Goal: Use online tool/utility: Utilize a website feature to perform a specific function

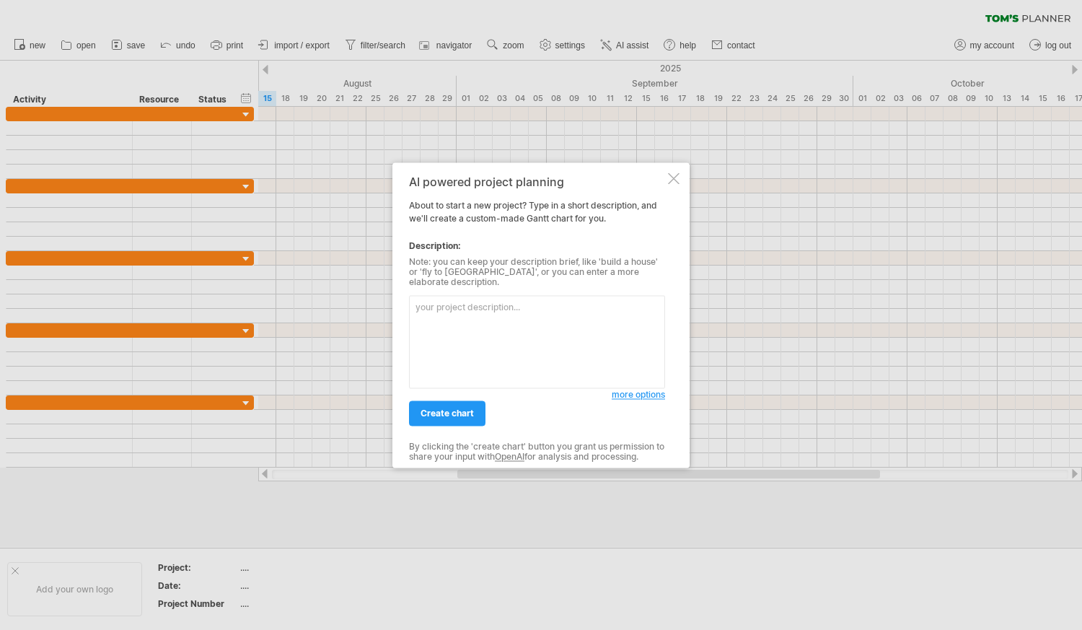
click at [676, 182] on div at bounding box center [674, 178] width 12 height 12
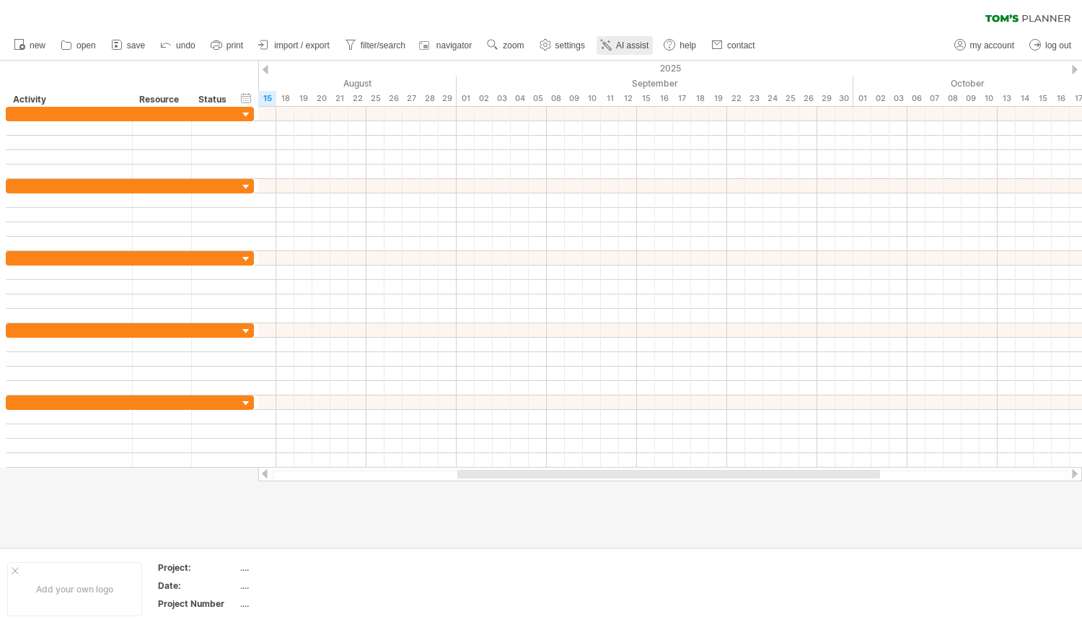
click at [624, 48] on span "AI assist" at bounding box center [632, 45] width 32 height 10
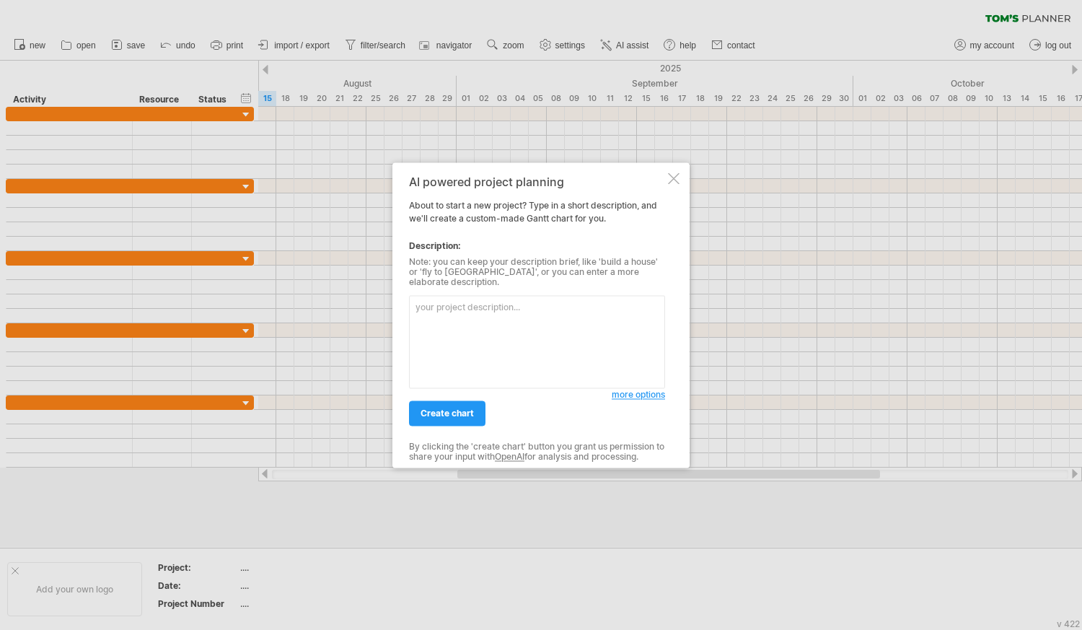
paste textarea " Lo ipsu dolorsi amet cons adipiscingel se doeiusmod temporinci utla et dolore…"
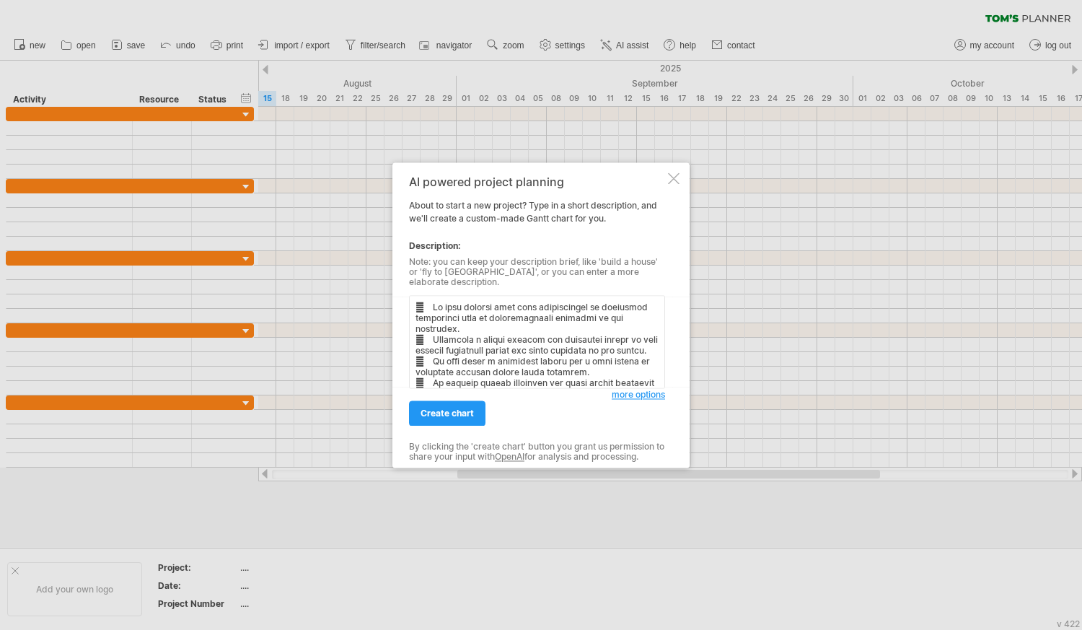
scroll to position [186, 0]
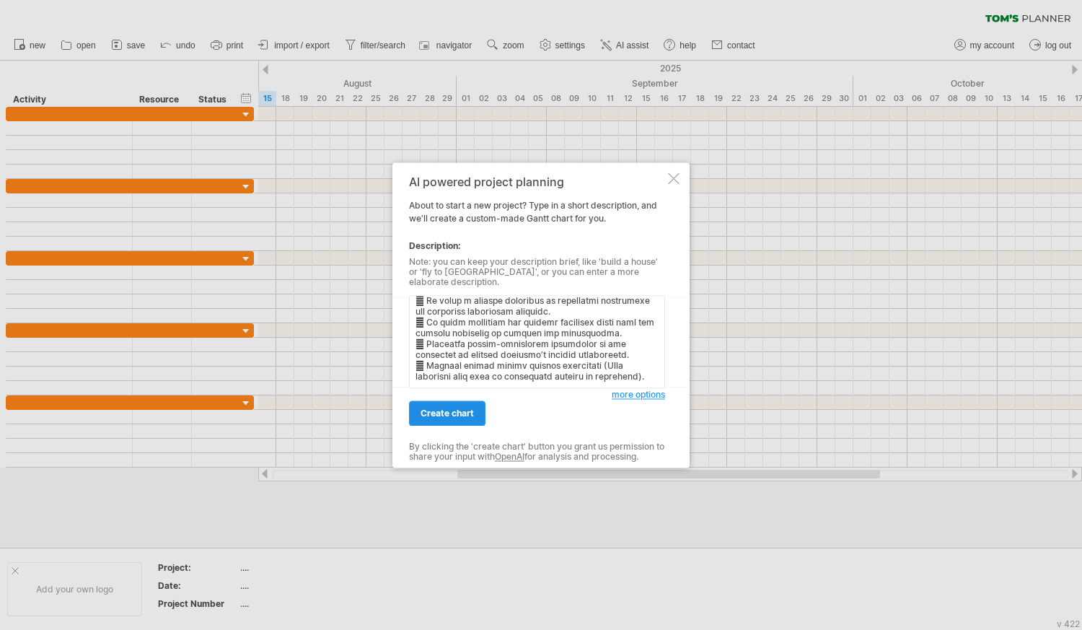
type textarea " Lo ipsu dolorsi amet cons adipiscingel se doeiusmod temporinci utla et dolore…"
click at [443, 408] on span "create chart" at bounding box center [447, 413] width 53 height 11
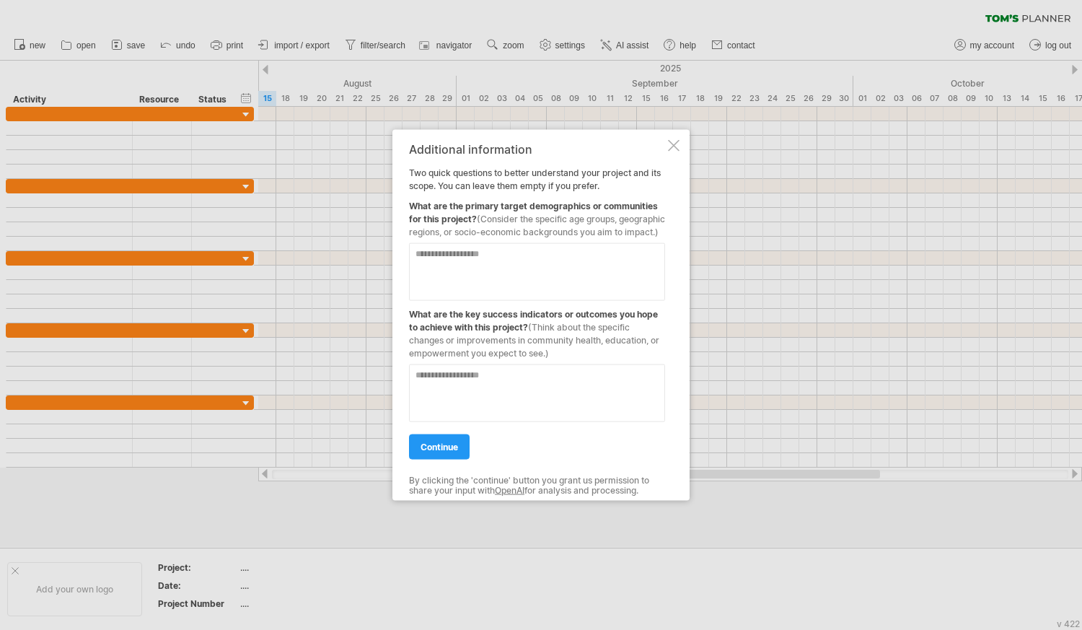
click at [424, 263] on textarea at bounding box center [537, 271] width 256 height 58
type textarea "*"
click at [572, 261] on textarea "**********" at bounding box center [537, 271] width 256 height 58
click at [608, 266] on textarea "**********" at bounding box center [537, 271] width 256 height 58
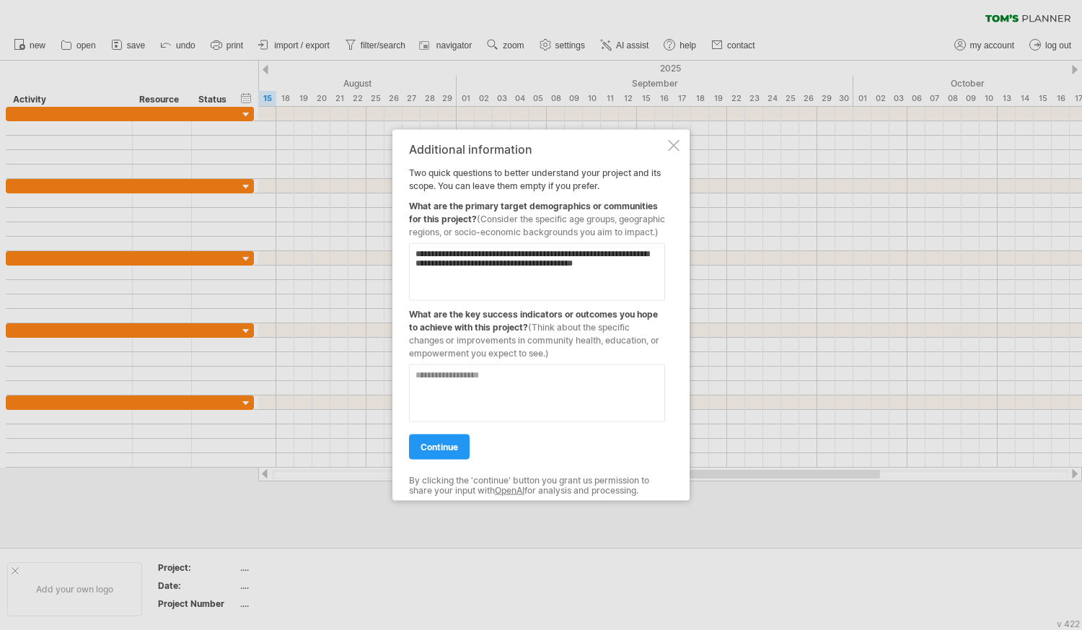
type textarea "**********"
click at [451, 384] on textarea at bounding box center [537, 393] width 256 height 58
paste textarea "**********"
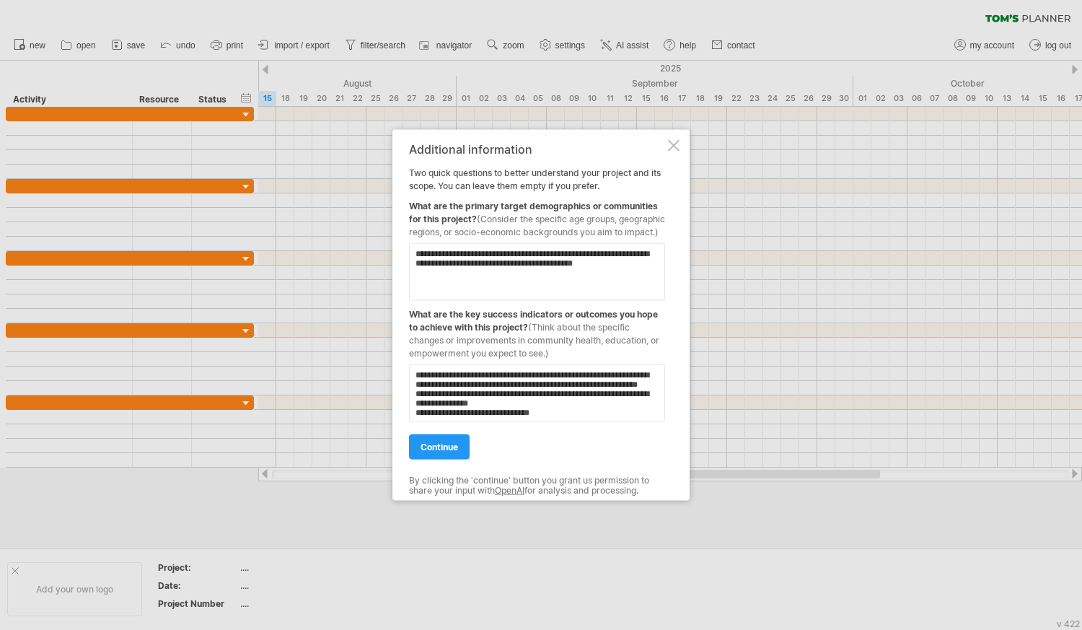
scroll to position [28, 0]
type textarea "**********"
click at [439, 449] on span "continue" at bounding box center [440, 446] width 38 height 11
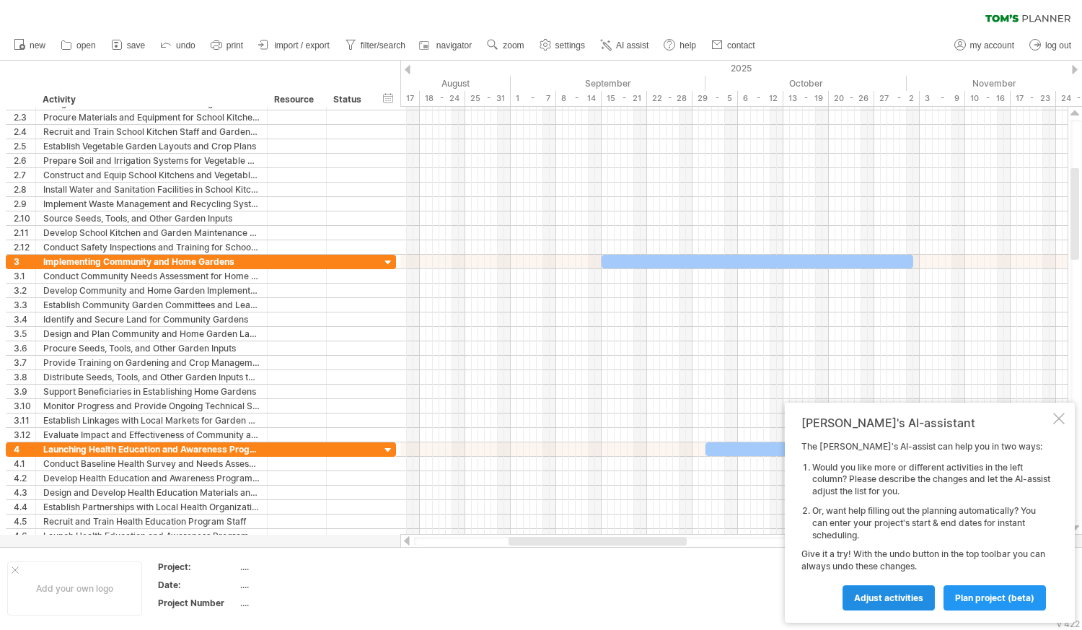
click at [896, 596] on span "Adjust activities" at bounding box center [888, 597] width 69 height 11
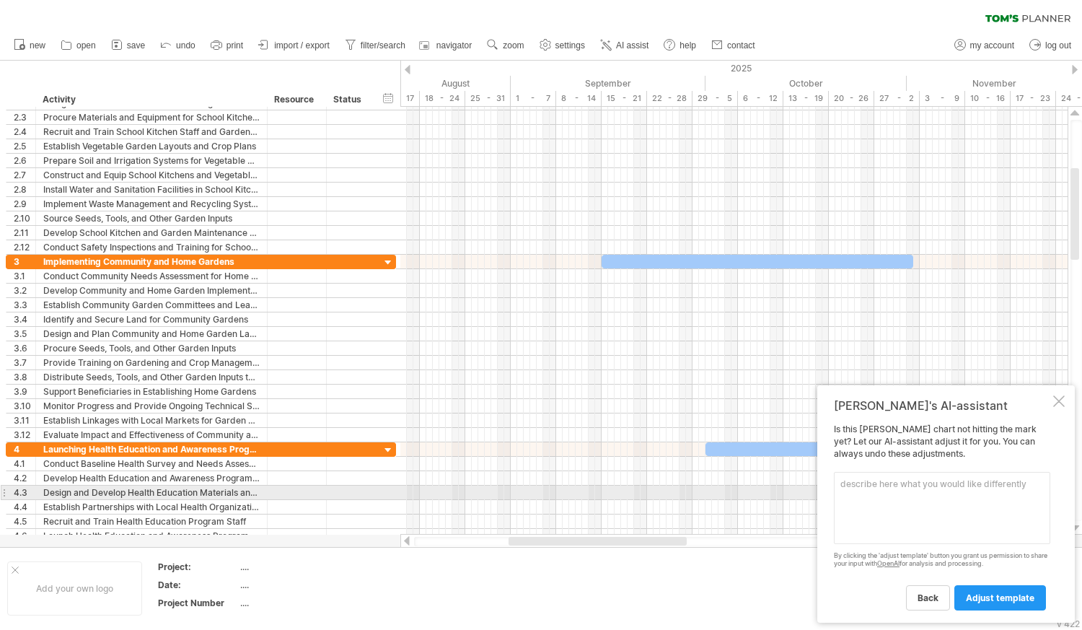
click at [852, 487] on textarea at bounding box center [942, 508] width 216 height 72
paste textarea "A kitchen has been established in each program site (school) previously, and st…"
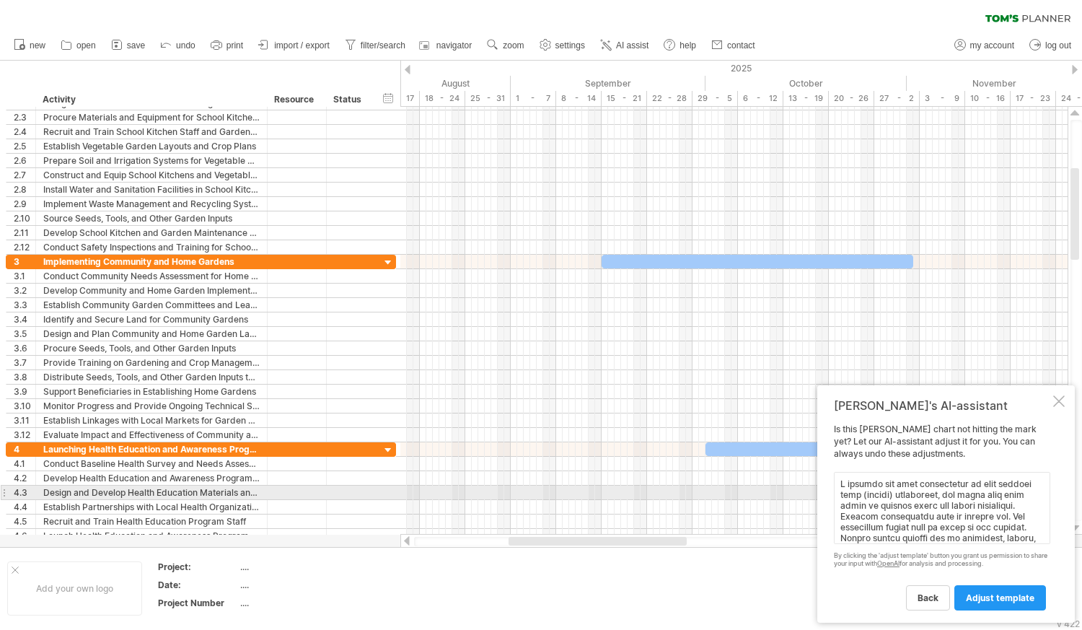
scroll to position [385, 0]
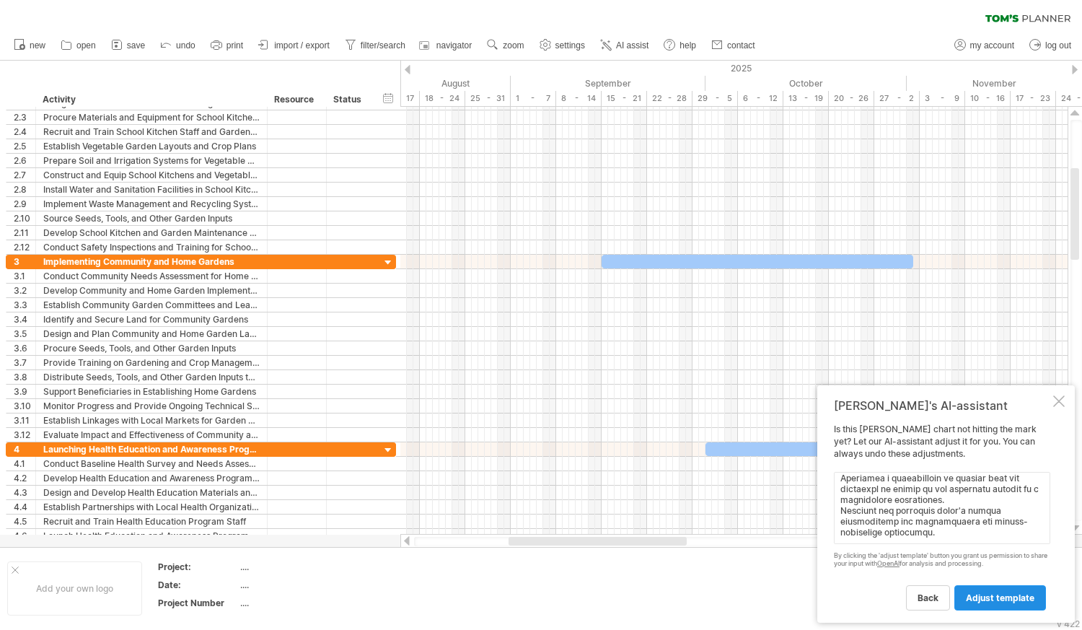
type textarea "A kitchen has been established in each program site (school) previously, and st…"
click at [994, 596] on span "adjust template" at bounding box center [1000, 597] width 69 height 11
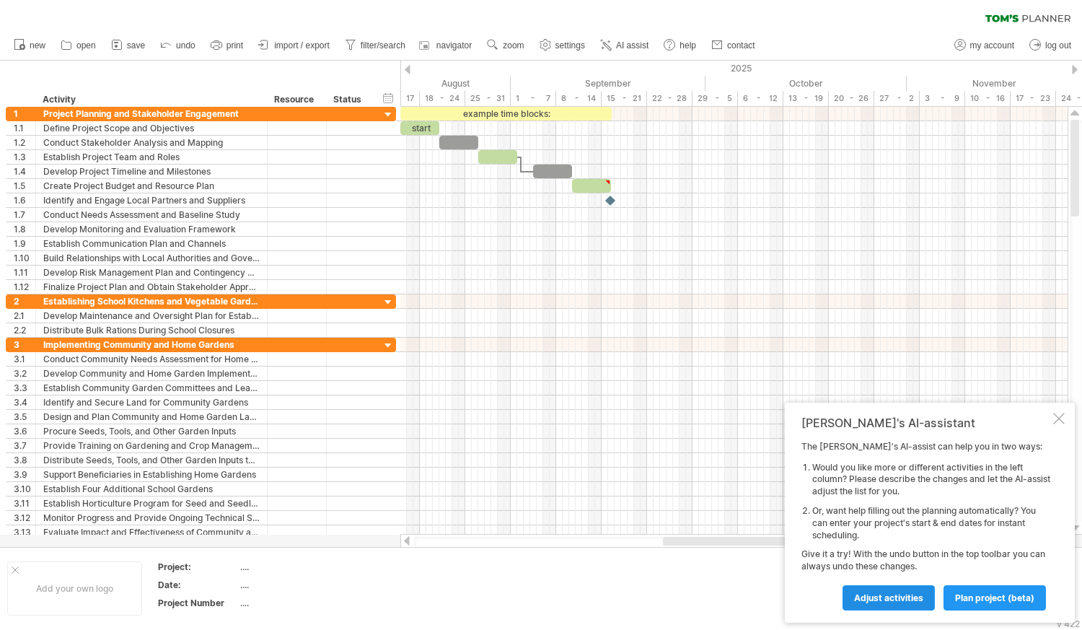
click at [888, 598] on span "Adjust activities" at bounding box center [888, 597] width 69 height 11
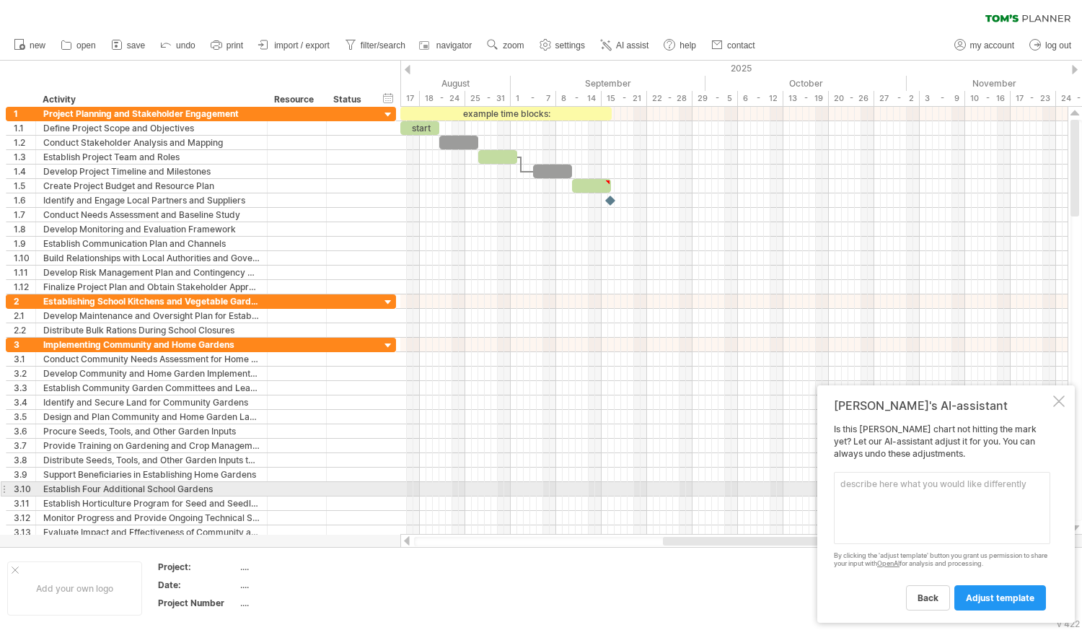
click at [850, 488] on textarea at bounding box center [942, 508] width 216 height 72
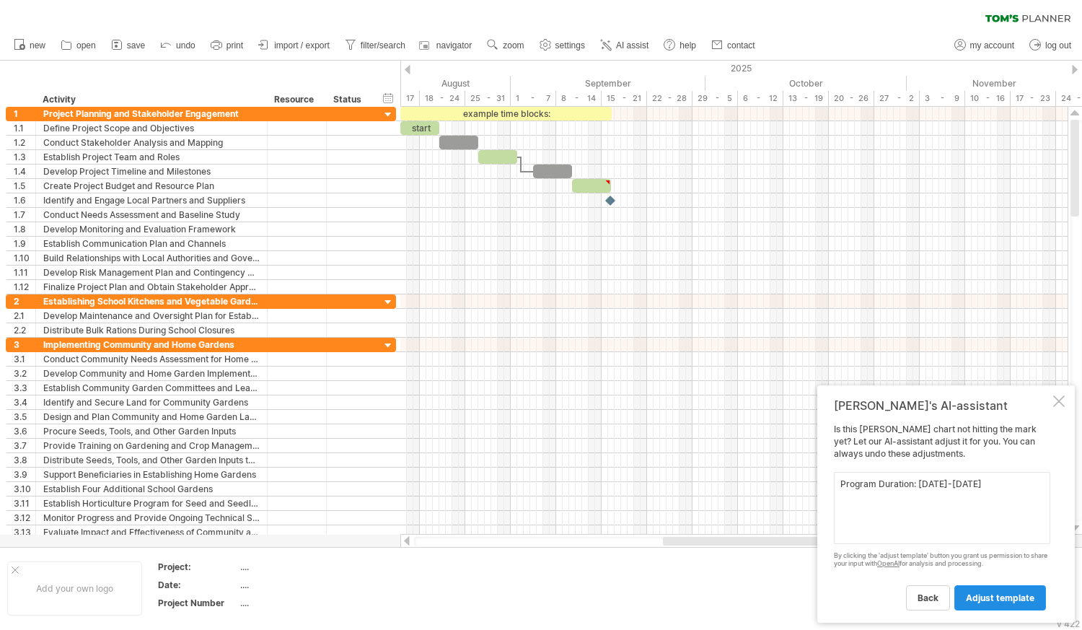
type textarea "Program Duration: [DATE]-[DATE]"
click at [994, 597] on span "adjust template" at bounding box center [1000, 597] width 69 height 11
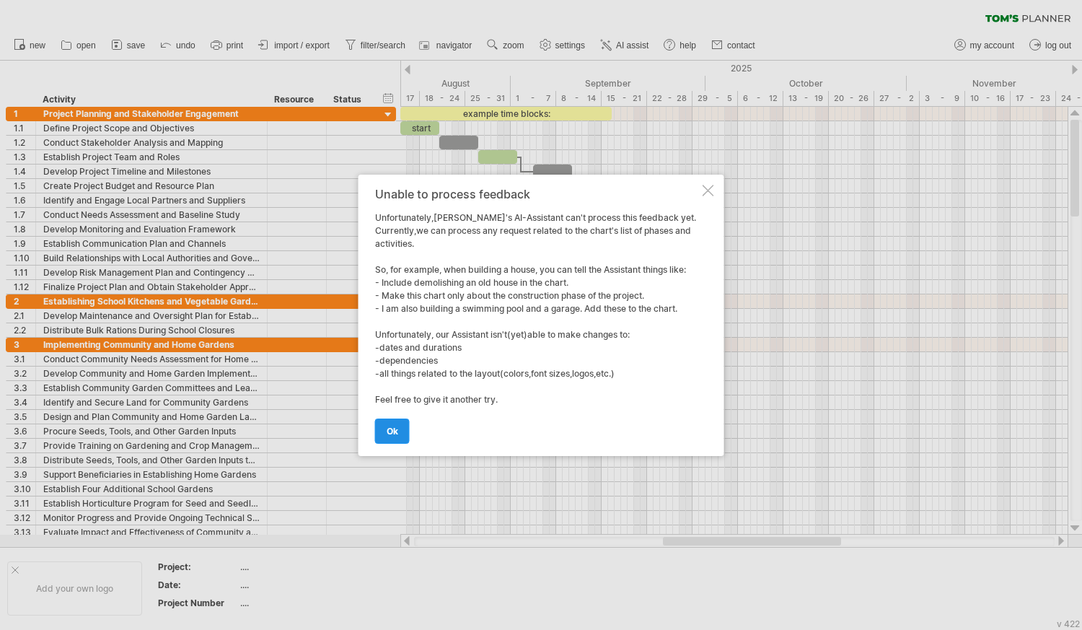
click at [390, 429] on span "ok" at bounding box center [393, 431] width 12 height 11
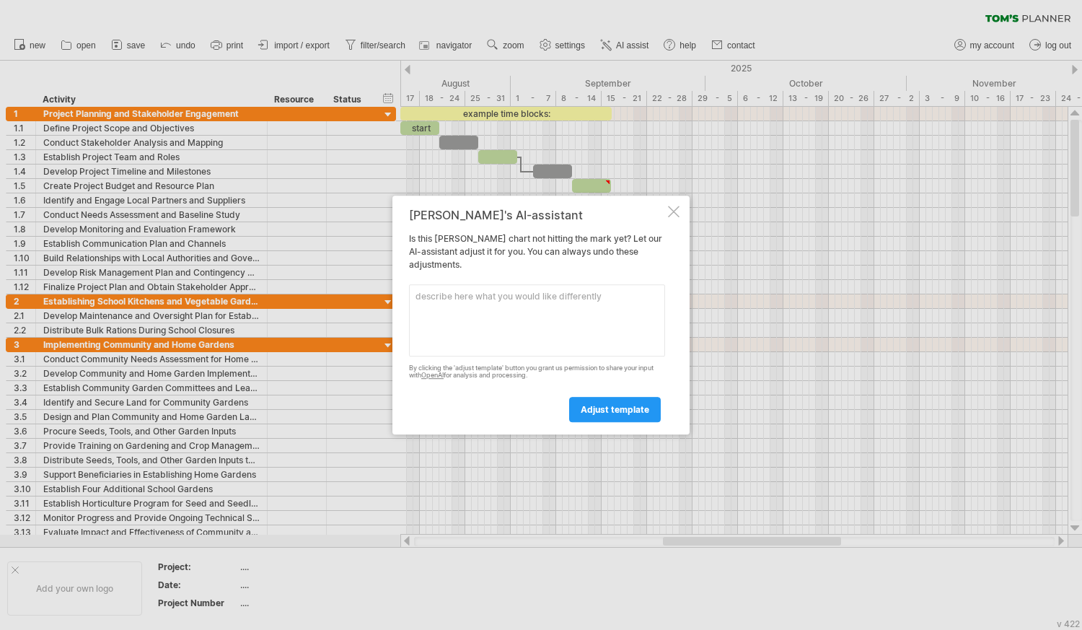
click at [435, 294] on textarea at bounding box center [537, 320] width 256 height 72
click at [434, 294] on textarea "Add duration" at bounding box center [537, 320] width 256 height 72
click at [504, 298] on textarea "Add program duration" at bounding box center [537, 320] width 256 height 72
type textarea "Add program duration Program duration: [DATE] to [DATE]"
click at [609, 406] on span "adjust template" at bounding box center [615, 409] width 69 height 11
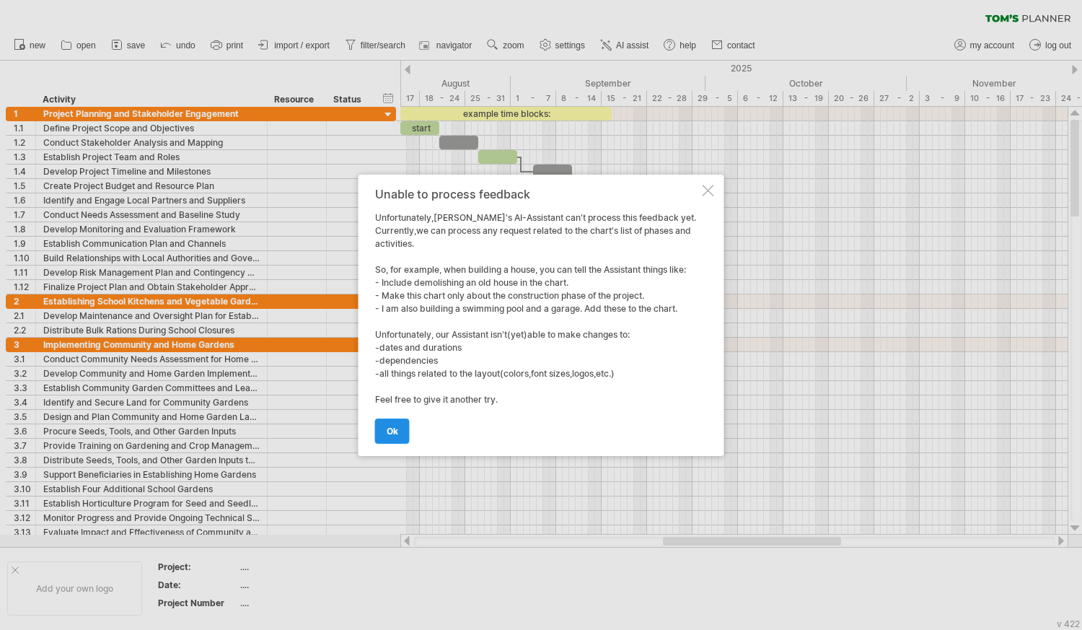
click at [391, 429] on span "ok" at bounding box center [393, 431] width 12 height 11
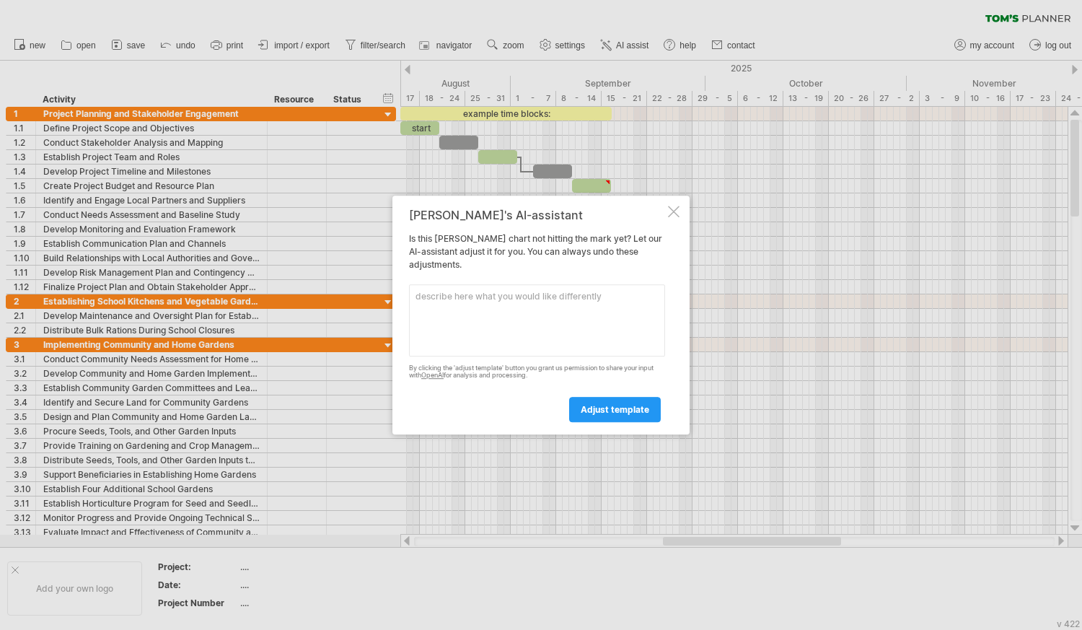
click at [22, 45] on div at bounding box center [541, 315] width 1082 height 630
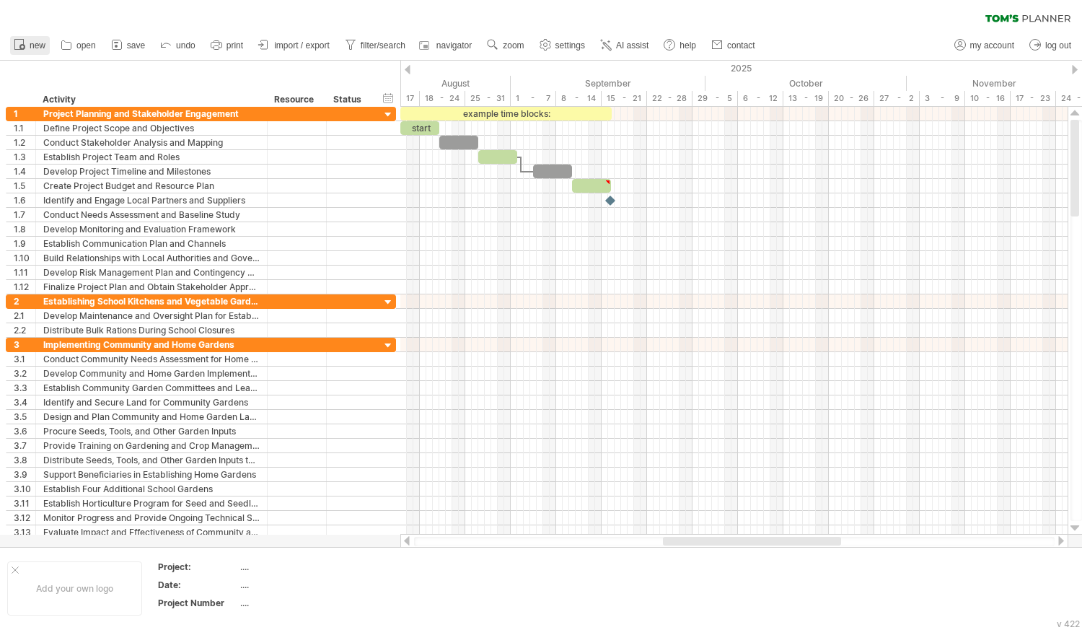
click at [29, 43] on link "new" at bounding box center [30, 45] width 40 height 19
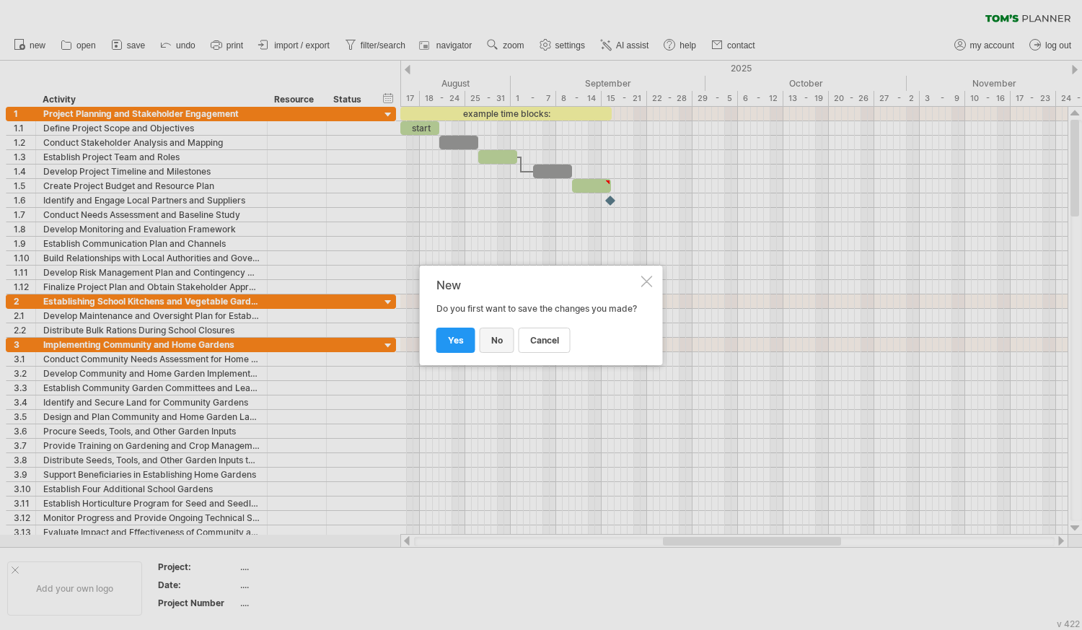
click at [496, 343] on span "no" at bounding box center [497, 340] width 12 height 11
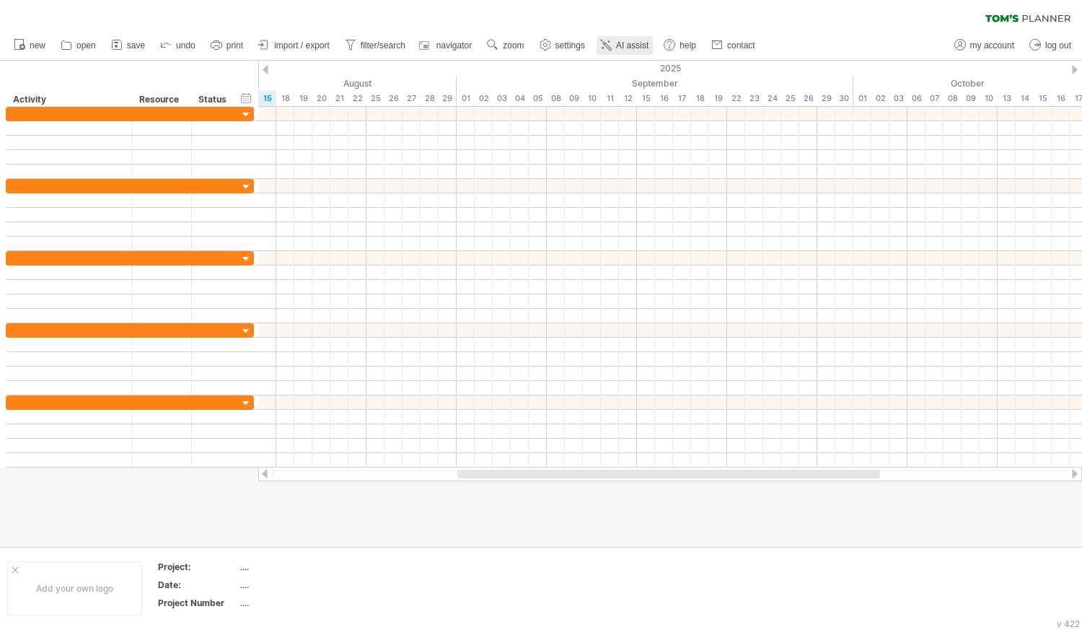
click at [630, 43] on span "AI assist" at bounding box center [632, 45] width 32 height 10
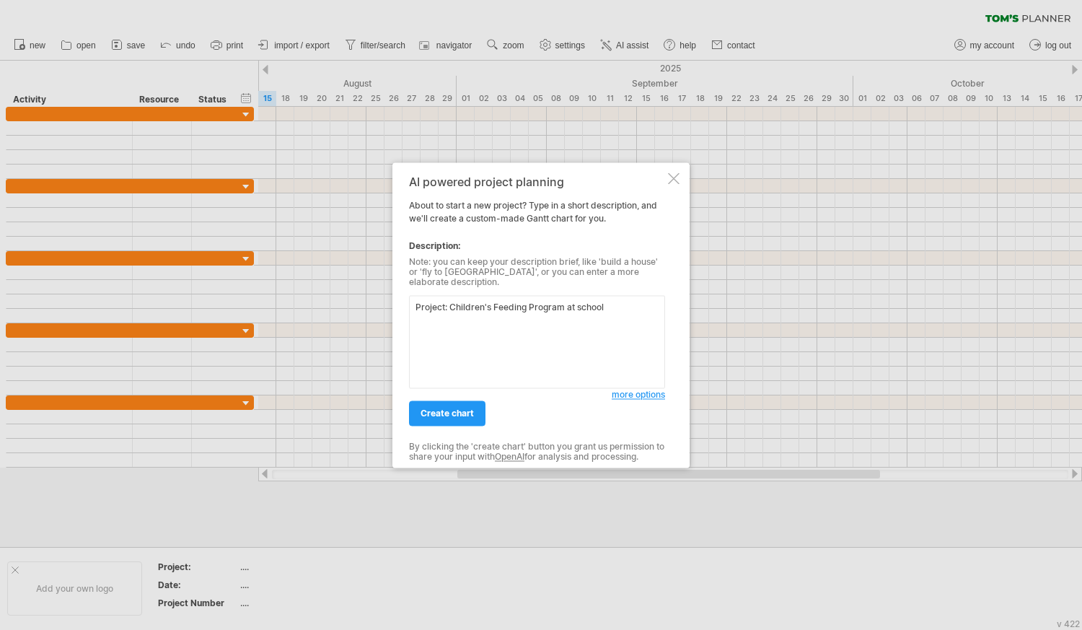
click at [577, 299] on textarea "Project: Children's Feeding Program at school" at bounding box center [537, 341] width 256 height 93
click at [603, 300] on textarea "Project: Children's Feeding Program at school" at bounding box center [537, 341] width 256 height 93
click at [416, 306] on textarea "Project: Children's Feeding Program at school (daytime meals)" at bounding box center [537, 341] width 256 height 93
click at [444, 312] on textarea "-Project: Children's Feeding Program at school (daytime meals)" at bounding box center [537, 341] width 256 height 93
click at [430, 349] on textarea "-Project: Children's Feeding Program at school (daytime meals) -Duration: [DATE…" at bounding box center [537, 341] width 256 height 93
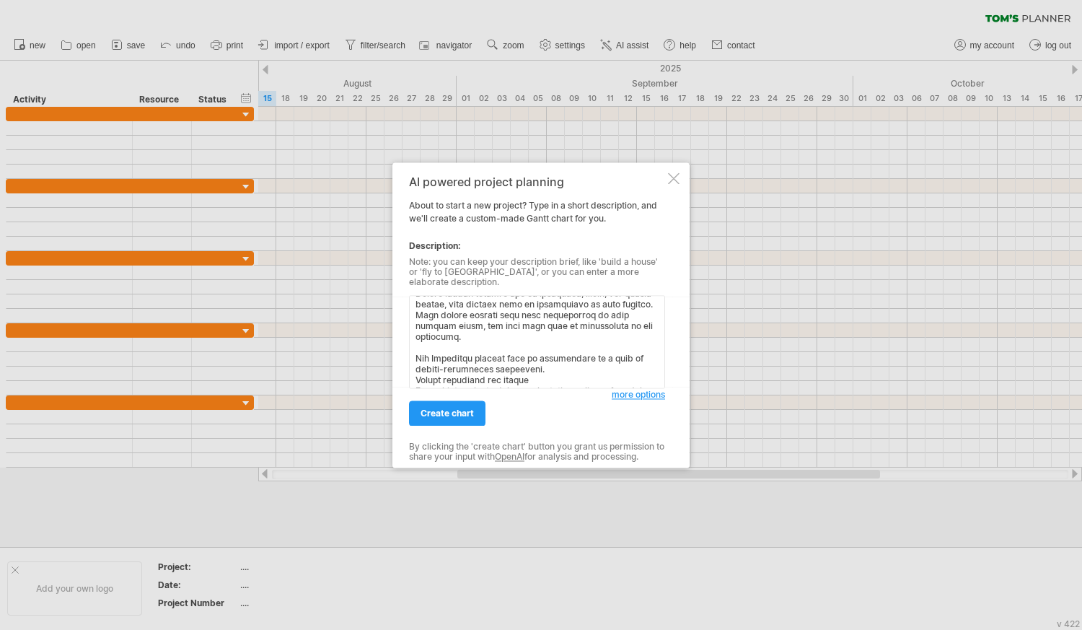
scroll to position [113, 0]
type textarea "-Project: Children's Feeding Program at school (daytime meals) -Duration: [DATE…"
click at [447, 408] on span "create chart" at bounding box center [447, 413] width 53 height 11
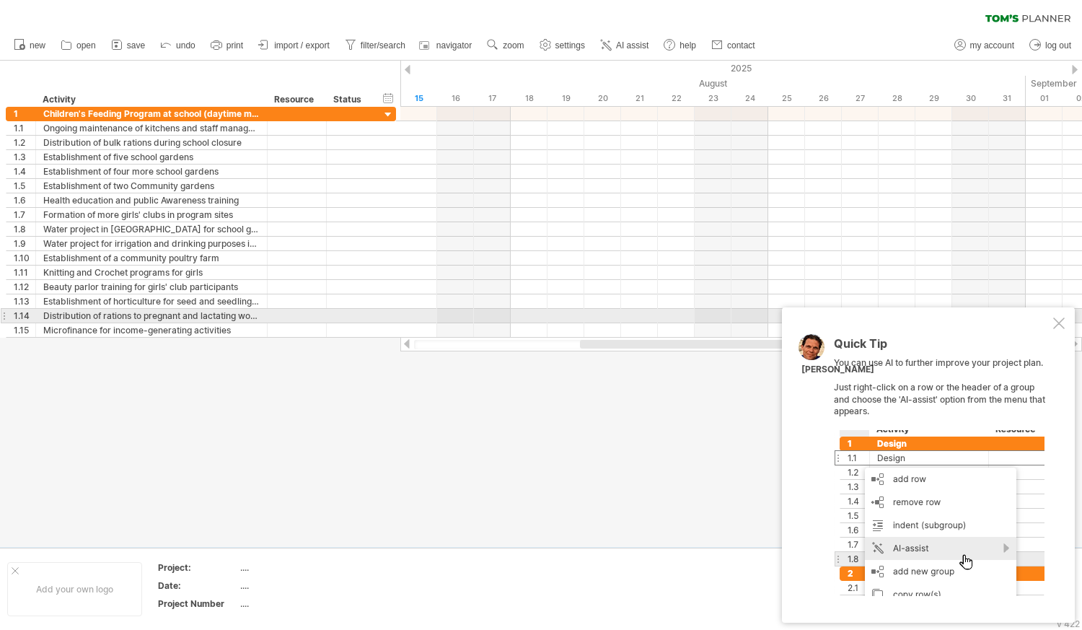
click at [1061, 320] on div at bounding box center [1059, 323] width 12 height 12
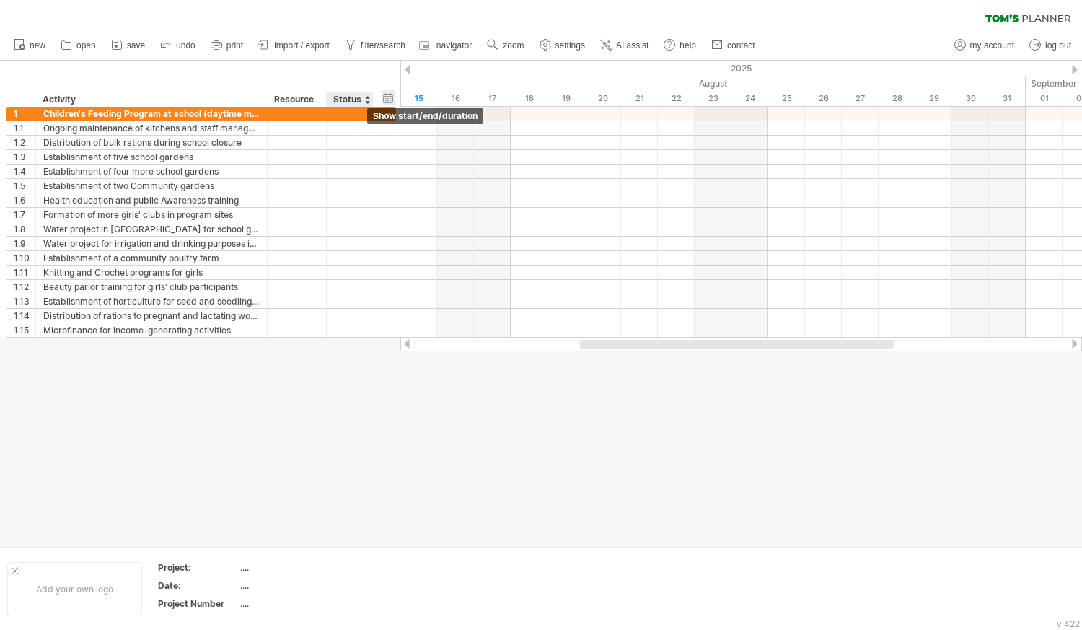
click at [388, 99] on div "hide start/end/duration show start/end/duration" at bounding box center [389, 97] width 14 height 15
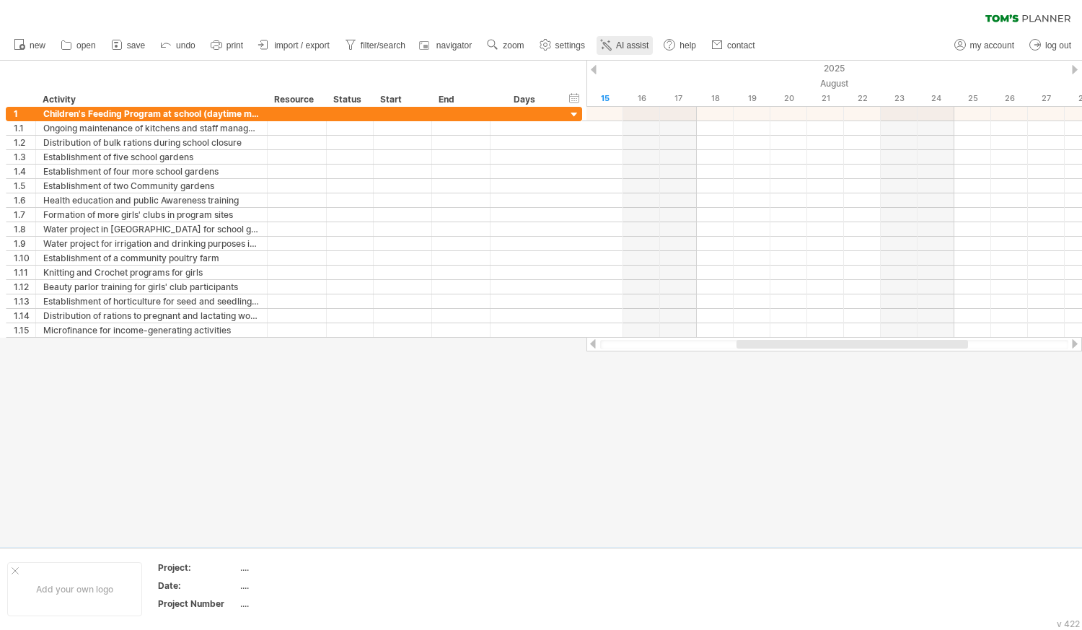
click at [620, 42] on span "AI assist" at bounding box center [632, 45] width 32 height 10
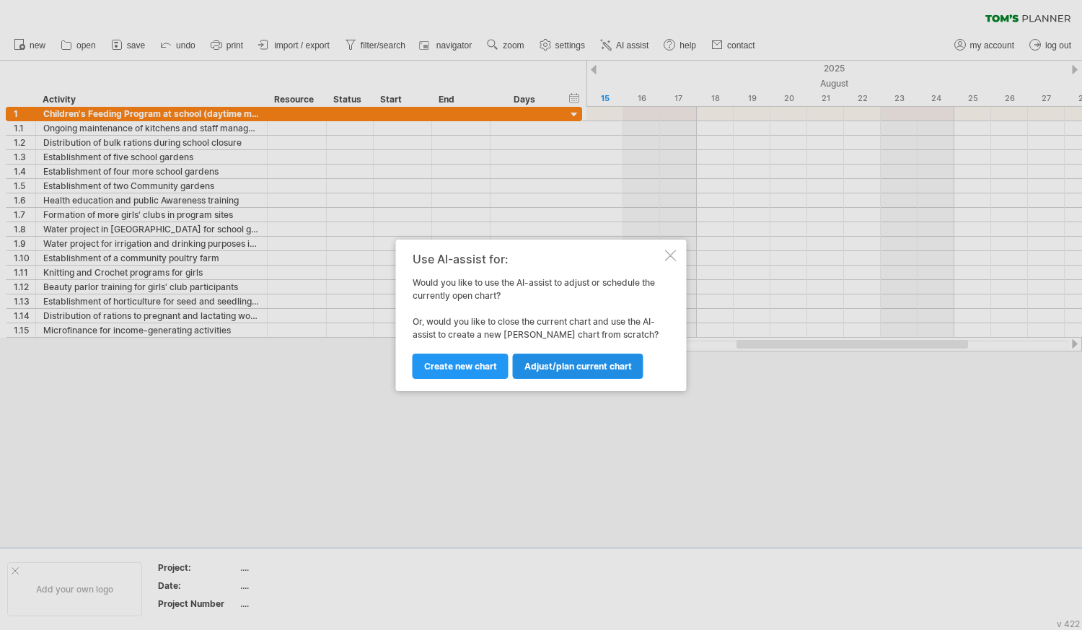
click at [568, 364] on span "Adjust/plan current chart" at bounding box center [579, 366] width 108 height 11
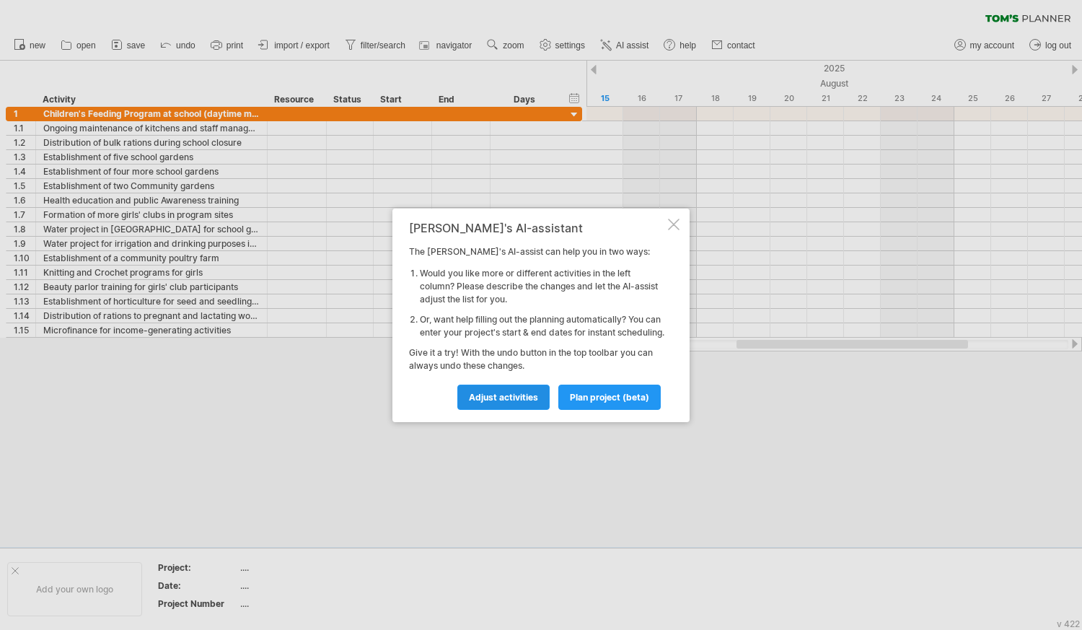
click at [498, 398] on span "Adjust activities" at bounding box center [503, 397] width 69 height 11
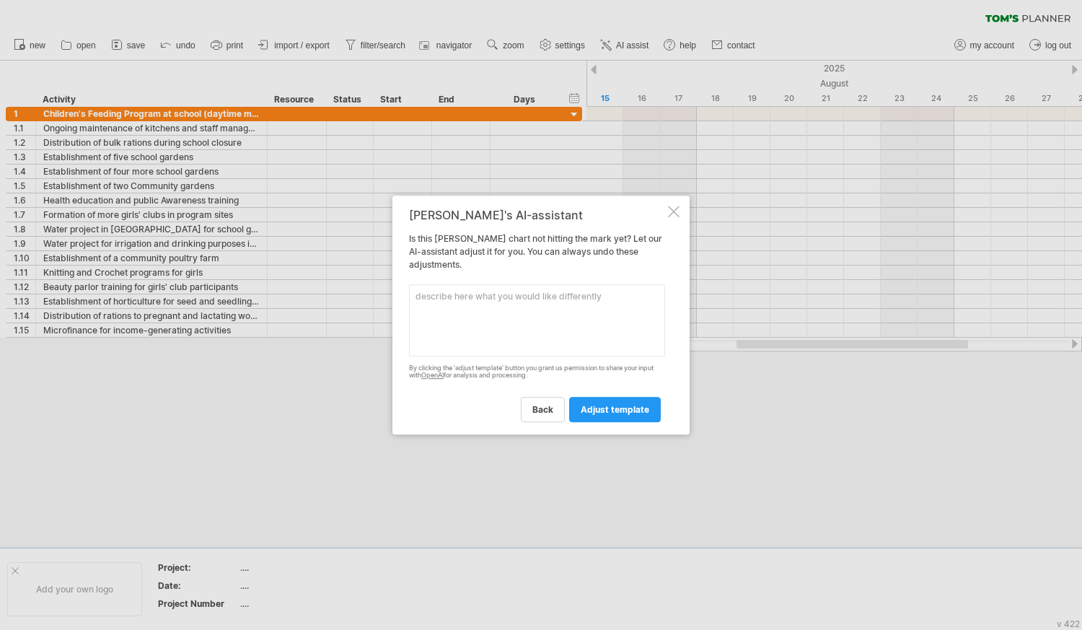
click at [427, 295] on textarea at bounding box center [537, 320] width 256 height 72
paste textarea "A kitchen has been established in each program site (school) previously, and st…"
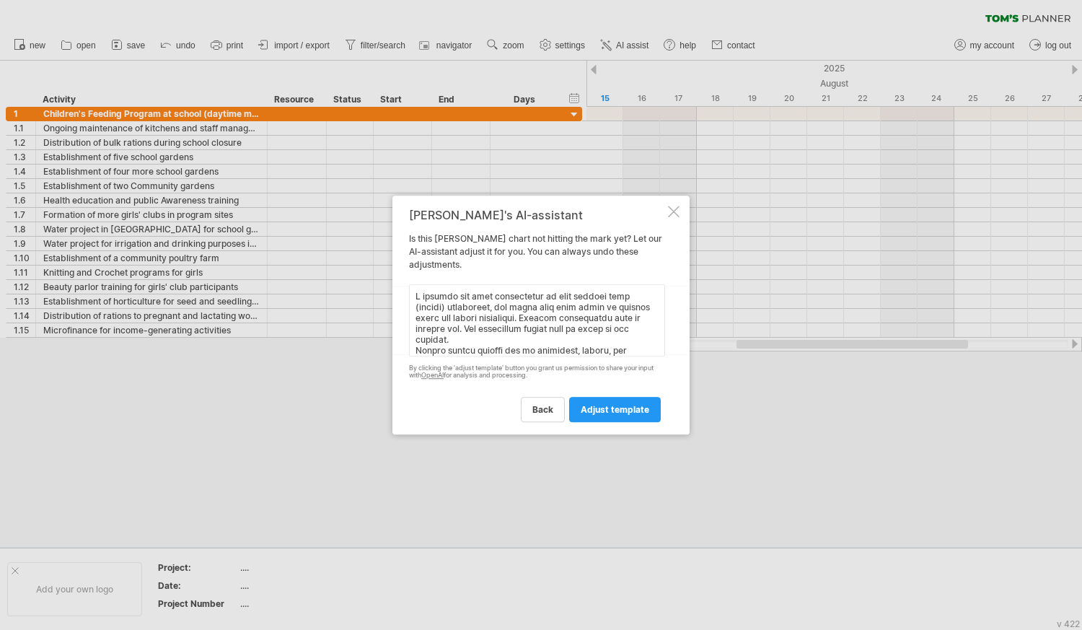
scroll to position [333, 0]
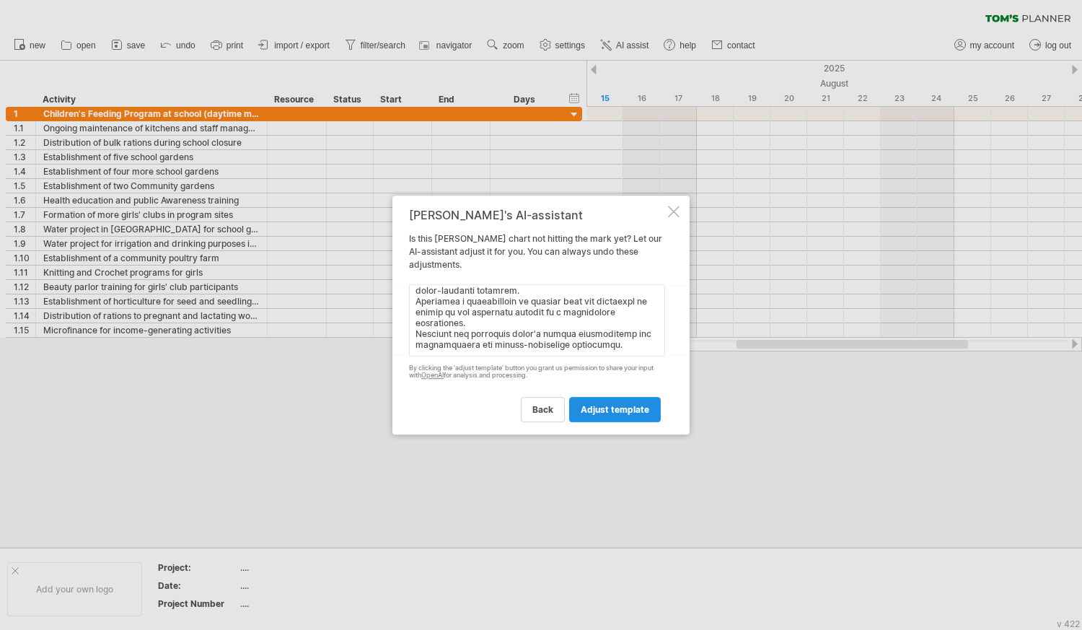
type textarea "A kitchen has been established in each program site (school) previously, and st…"
click at [620, 403] on link "adjust template" at bounding box center [615, 409] width 92 height 25
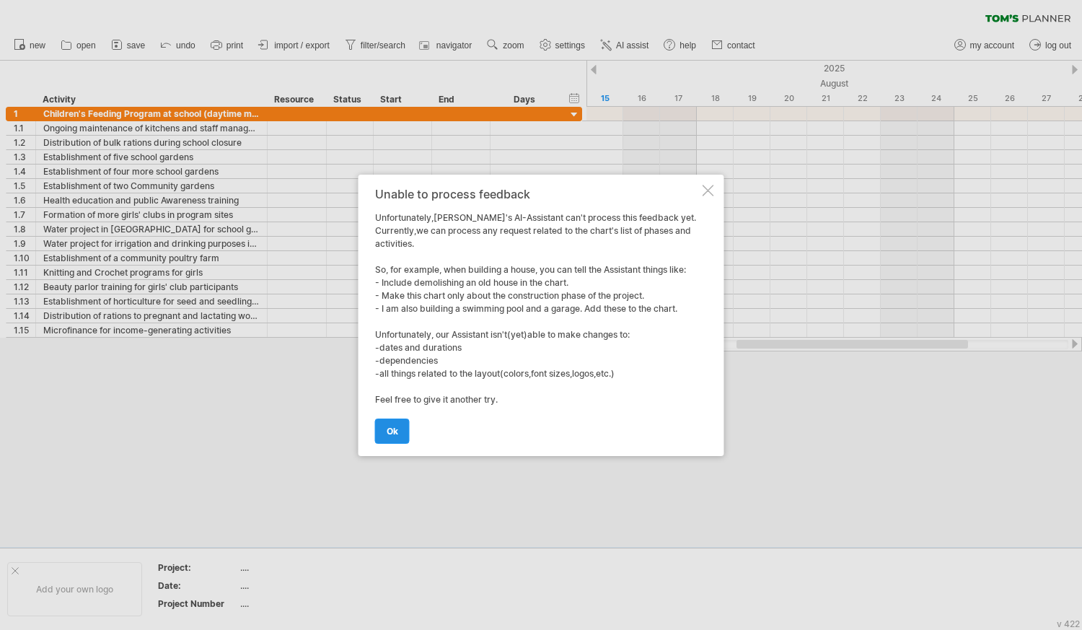
click at [395, 426] on span "ok" at bounding box center [393, 431] width 12 height 11
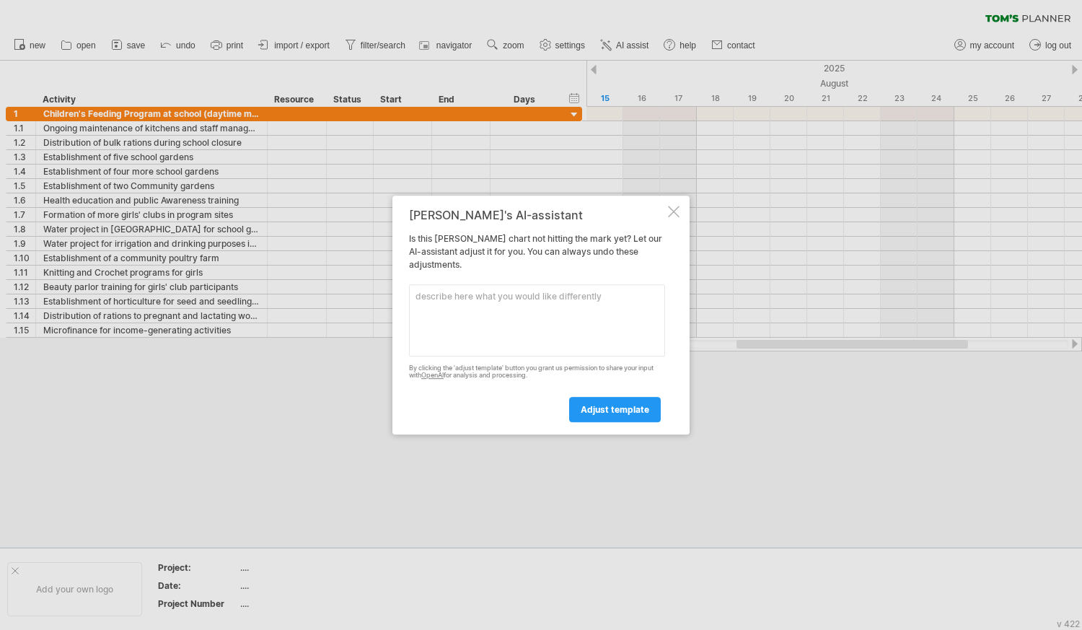
click at [0, 235] on div at bounding box center [541, 315] width 1082 height 630
